Goal: Navigation & Orientation: Find specific page/section

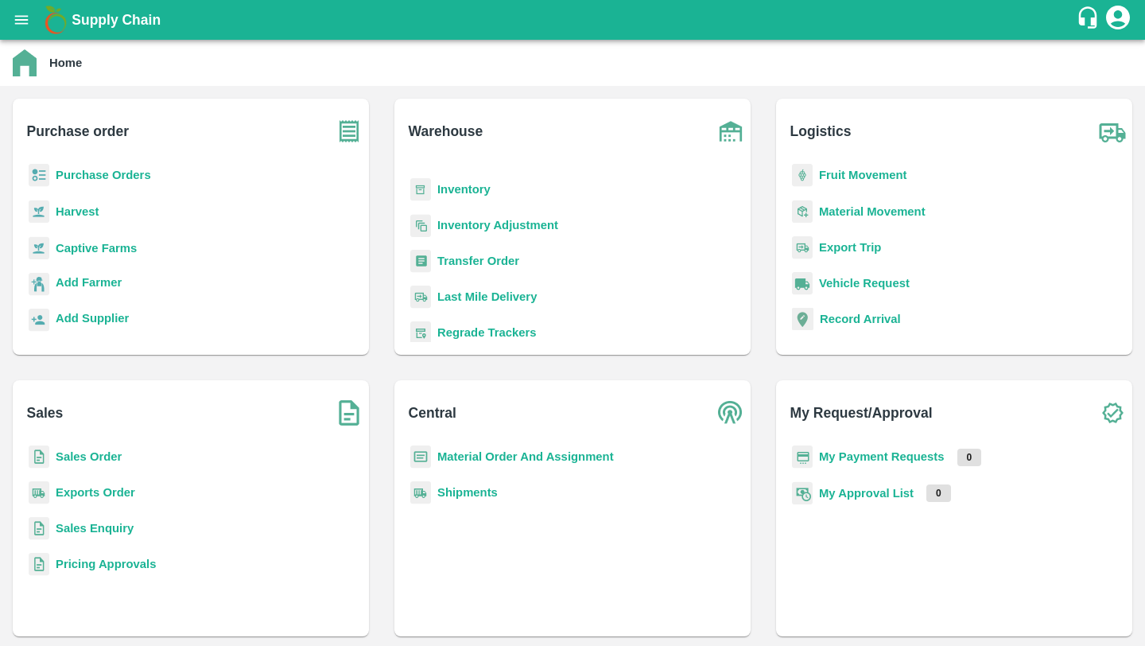
scroll to position [208, 0]
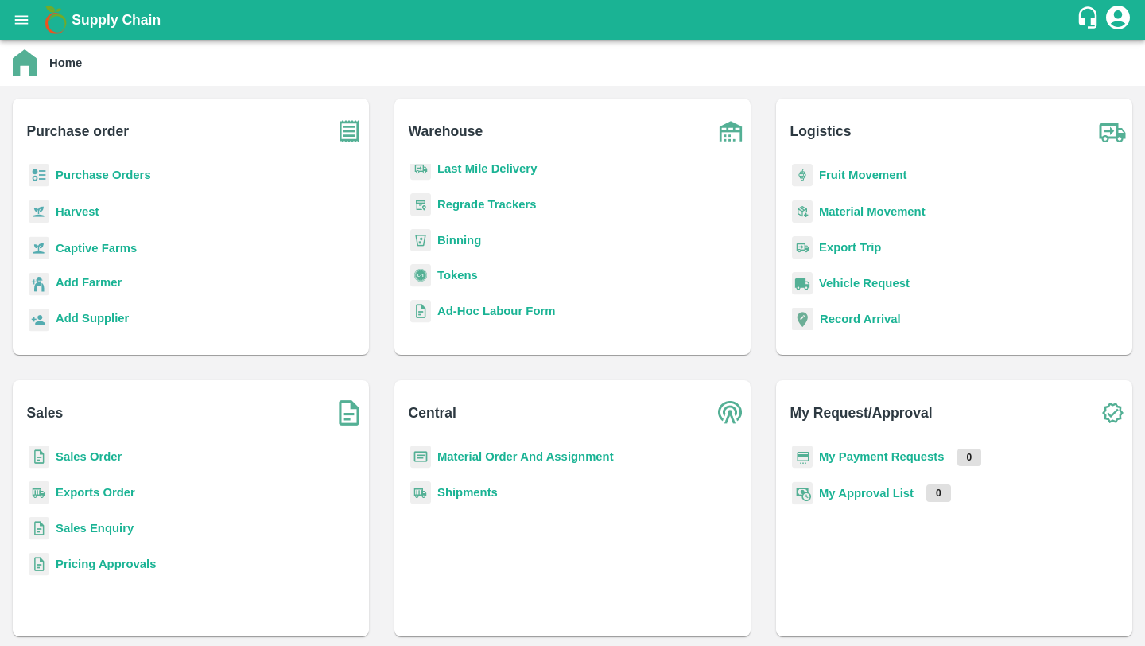
click at [684, 77] on div "Home" at bounding box center [572, 63] width 1145 height 46
click at [590, 65] on div "Home" at bounding box center [571, 62] width 1116 height 27
click at [452, 204] on b "Regrade Trackers" at bounding box center [486, 204] width 99 height 13
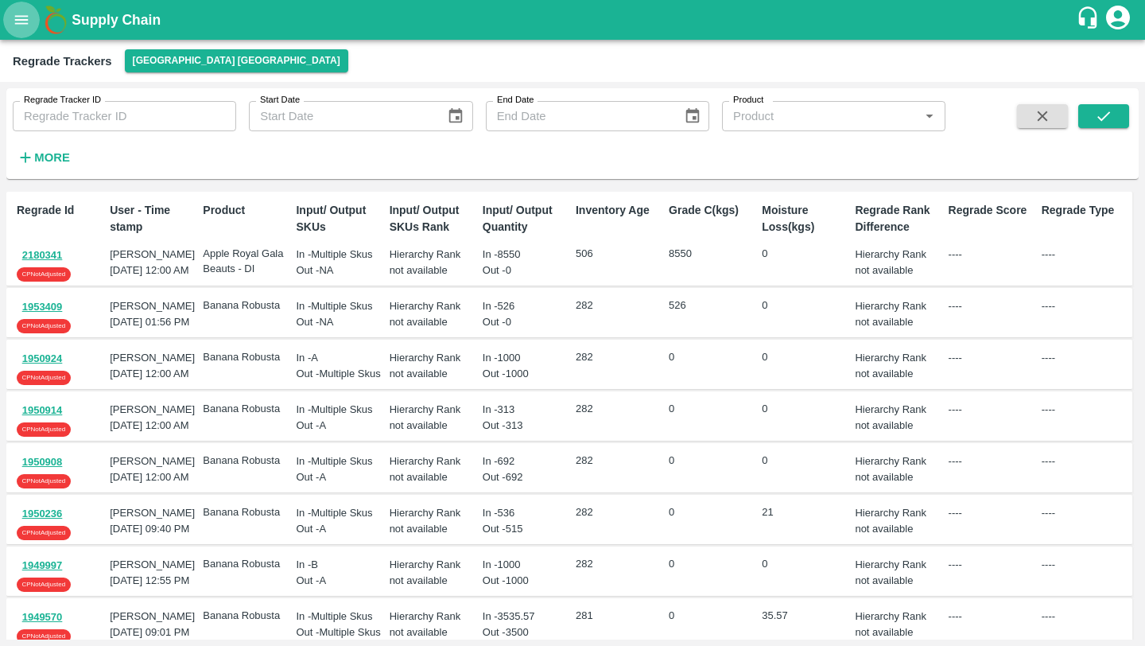
click at [19, 22] on icon "open drawer" at bounding box center [22, 19] width 14 height 9
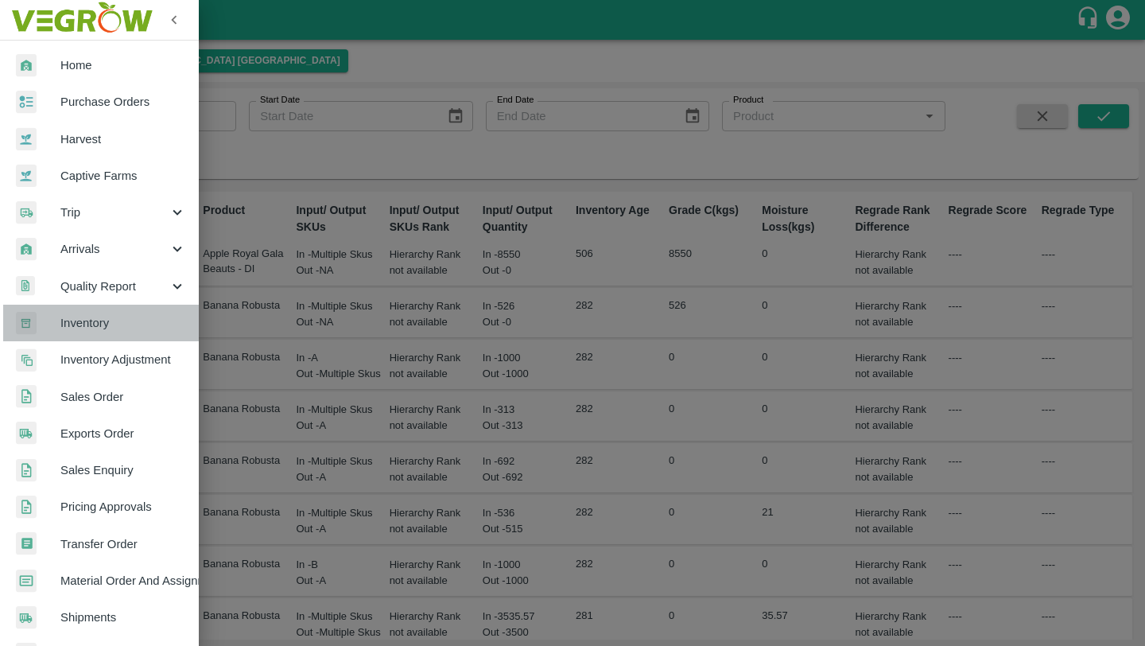
click at [122, 332] on link "Inventory" at bounding box center [99, 323] width 199 height 37
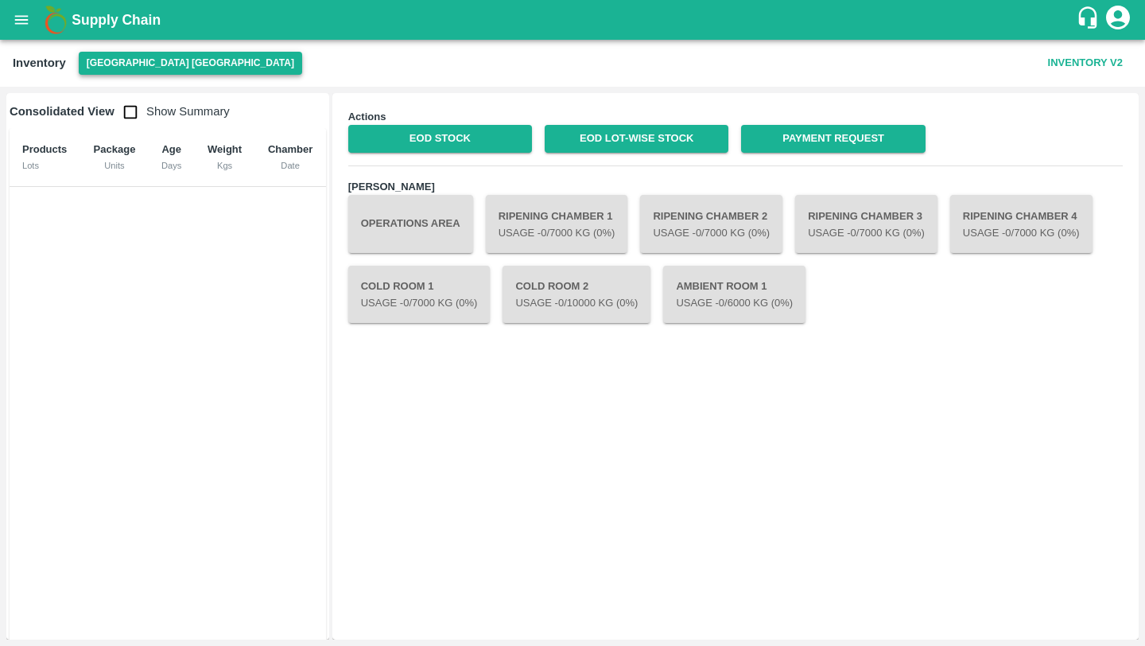
click at [123, 60] on button "[GEOGRAPHIC_DATA] [GEOGRAPHIC_DATA]" at bounding box center [190, 63] width 223 height 23
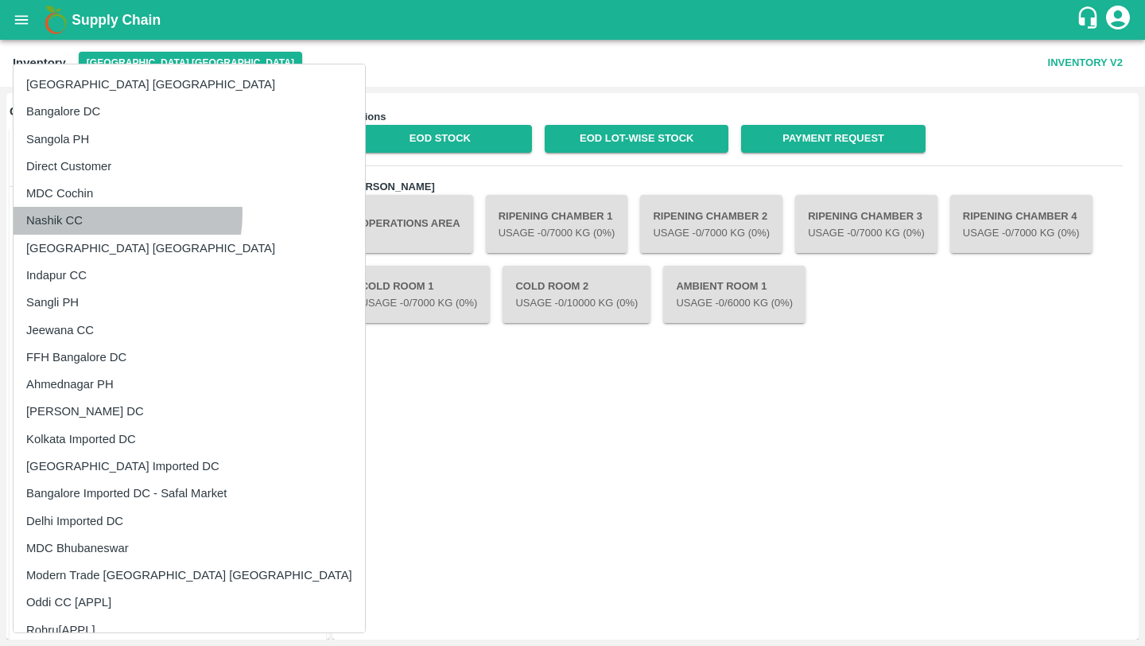
click at [107, 214] on li "Nashik CC" at bounding box center [189, 220] width 351 height 27
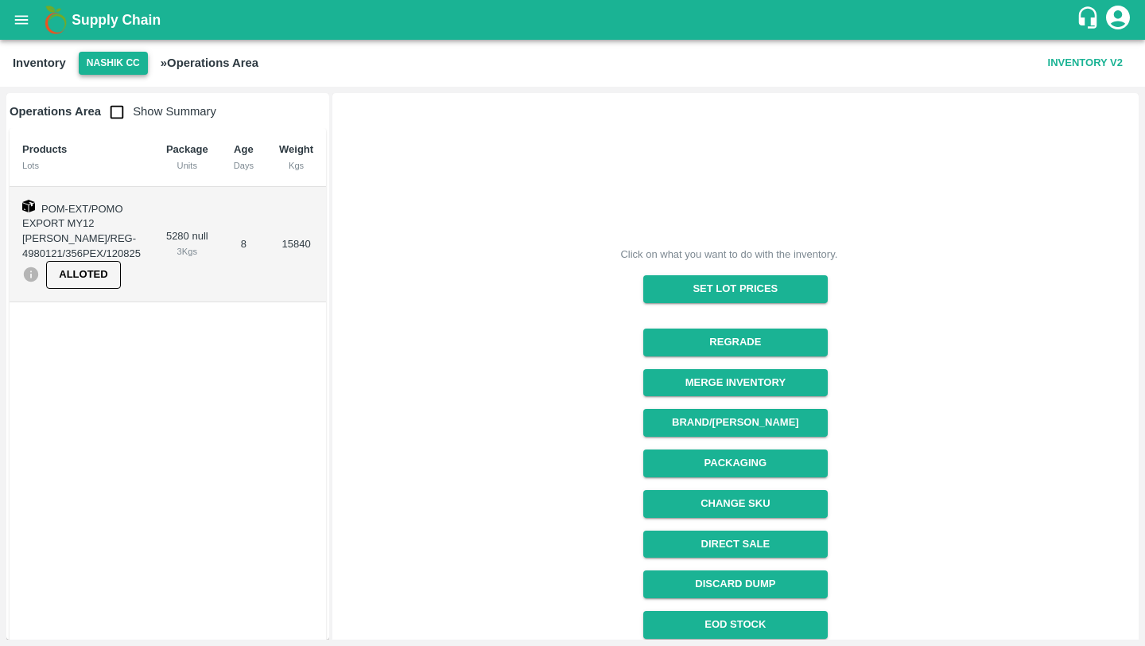
click at [134, 57] on button "Nashik CC" at bounding box center [113, 63] width 69 height 23
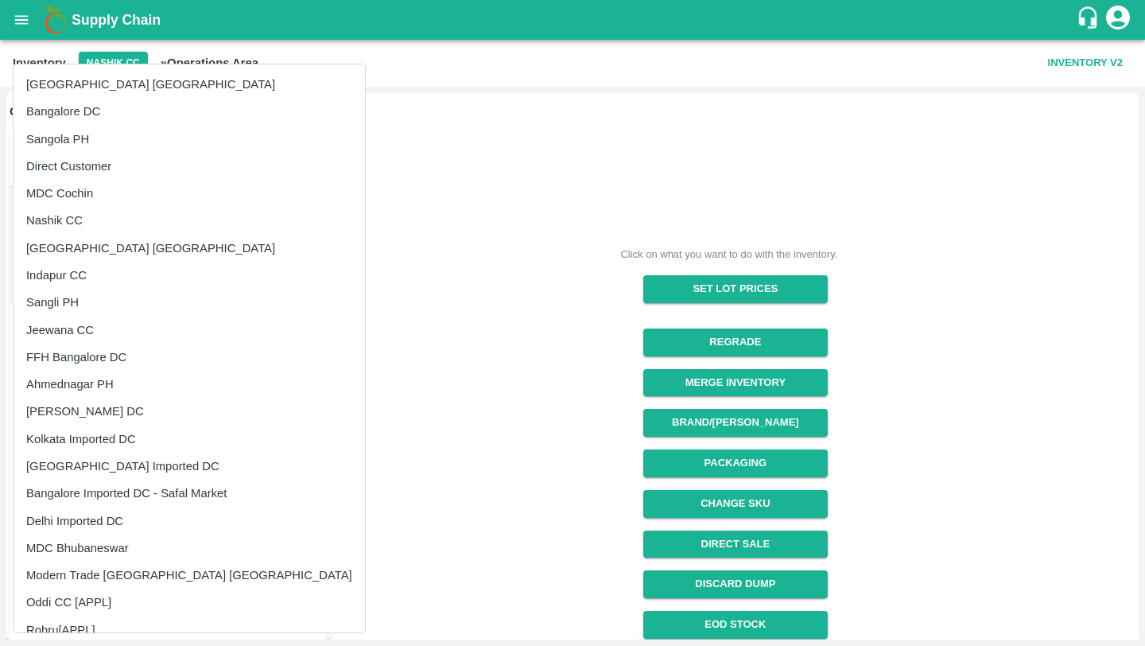
click at [401, 132] on div at bounding box center [572, 323] width 1145 height 646
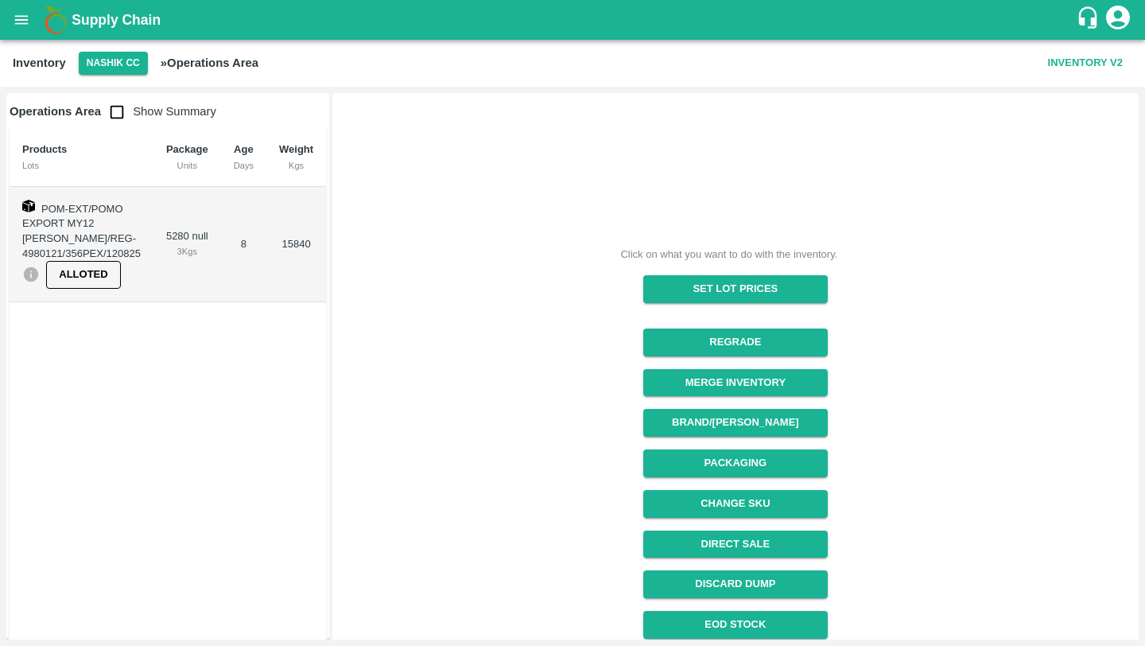
click at [164, 157] on th "Package Units" at bounding box center [187, 157] width 68 height 59
click at [19, 21] on icon "open drawer" at bounding box center [21, 19] width 17 height 17
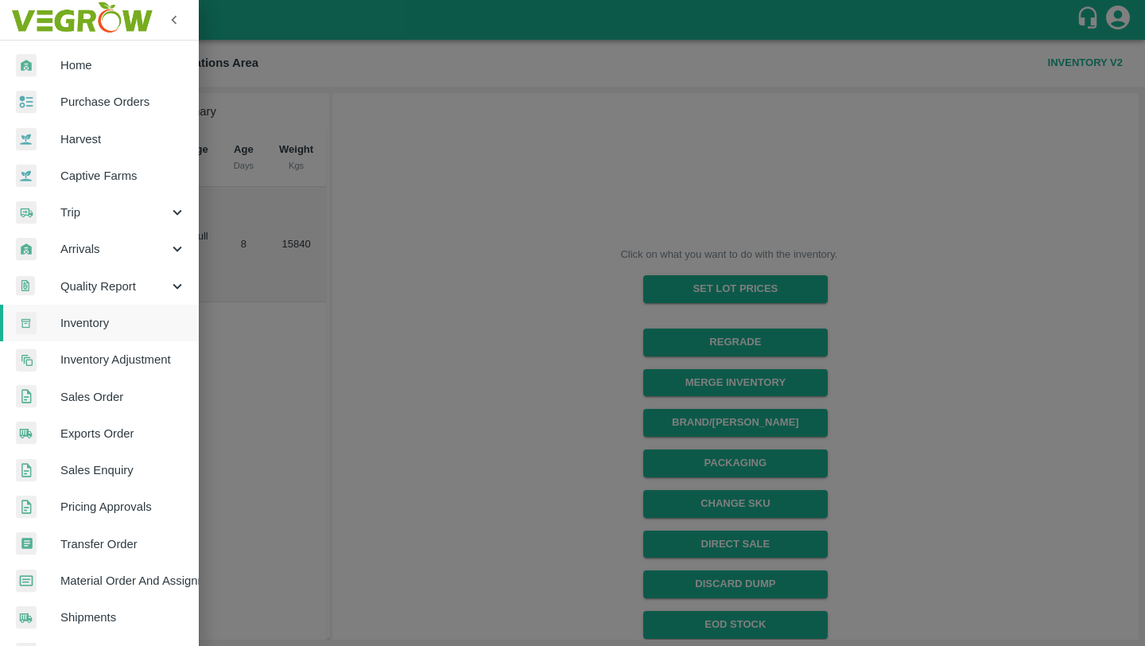
click at [87, 69] on span "Home" at bounding box center [123, 64] width 126 height 17
